Goal: Find specific page/section: Find specific page/section

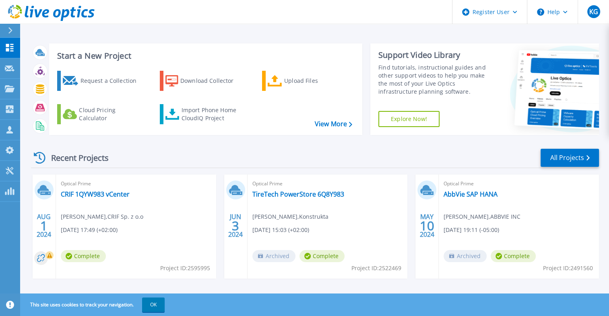
click at [301, 14] on header "Register User Help KG Dell User Kenneth Gotsch Kenneth.Gotsch@Dell.com Dell My …" at bounding box center [304, 12] width 609 height 24
click at [11, 52] on link "Dashboard Dashboard" at bounding box center [10, 48] width 20 height 21
click at [11, 29] on icon at bounding box center [10, 30] width 4 height 6
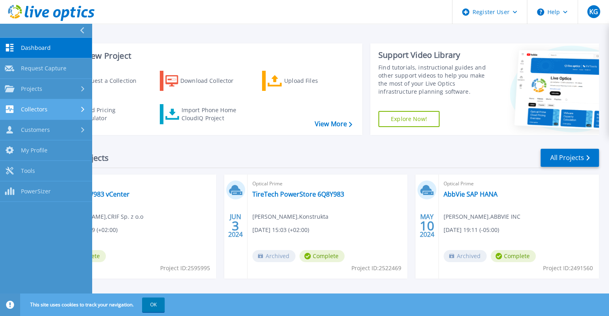
click at [85, 107] on div at bounding box center [83, 109] width 7 height 6
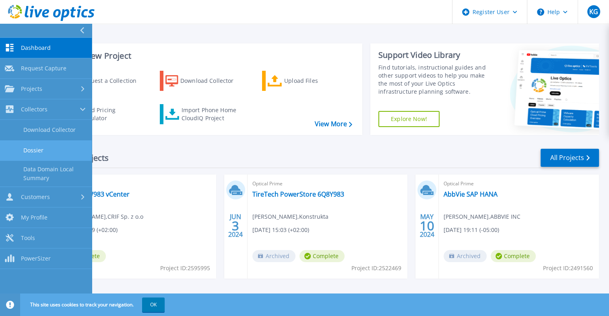
click at [42, 147] on link "Dossier" at bounding box center [46, 150] width 92 height 21
